Goal: Find specific page/section

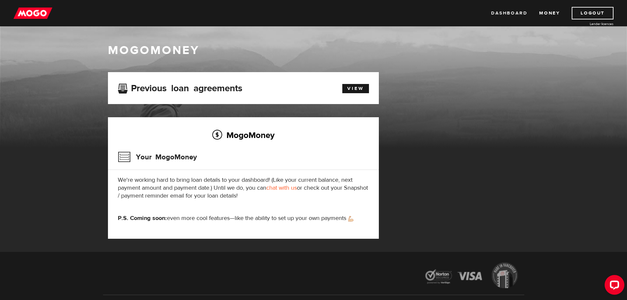
click at [509, 14] on link "Dashboard" at bounding box center [509, 13] width 36 height 13
click at [513, 11] on link "Dashboard" at bounding box center [509, 13] width 36 height 13
click at [552, 13] on link "Money" at bounding box center [549, 13] width 21 height 13
click at [548, 12] on link "Money" at bounding box center [549, 13] width 21 height 13
click at [356, 89] on link "View" at bounding box center [355, 88] width 27 height 9
